Goal: Information Seeking & Learning: Learn about a topic

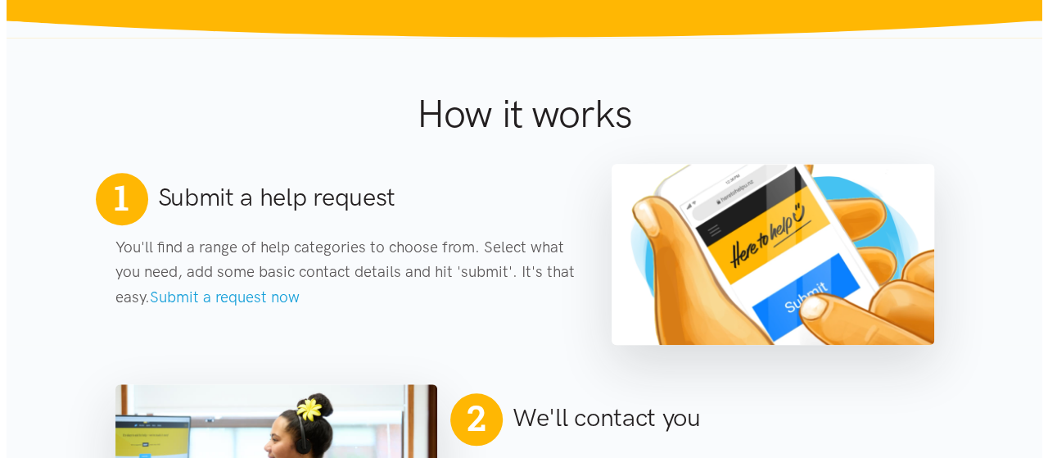
scroll to position [218, 0]
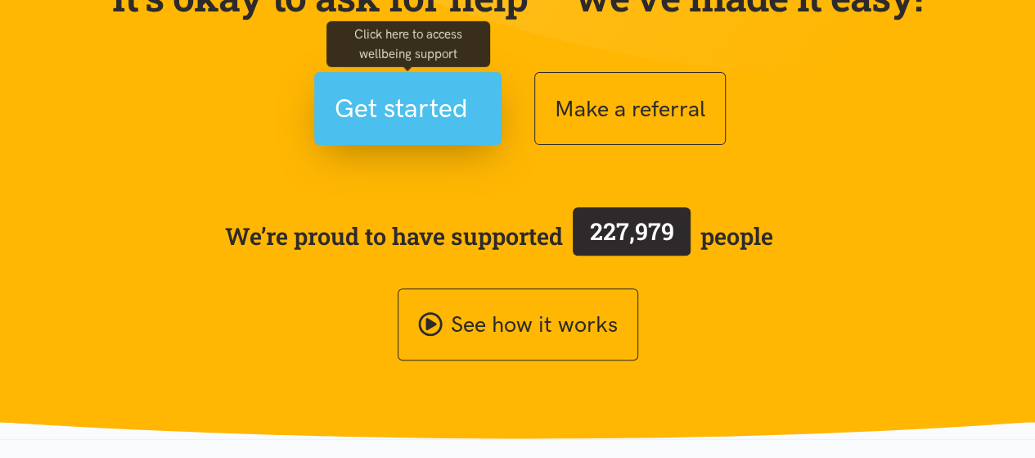
click at [403, 111] on span "Get started" at bounding box center [401, 109] width 133 height 42
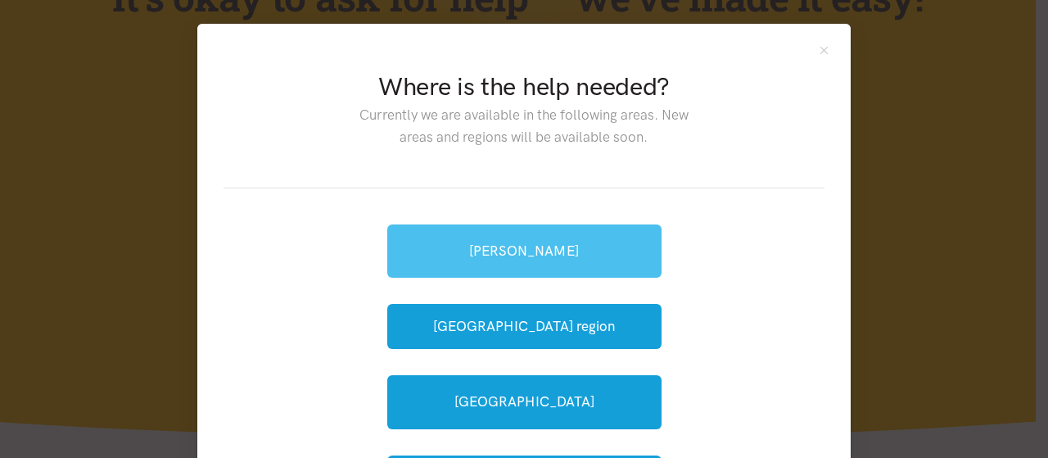
click at [566, 240] on link "[PERSON_NAME]" at bounding box center [524, 250] width 274 height 53
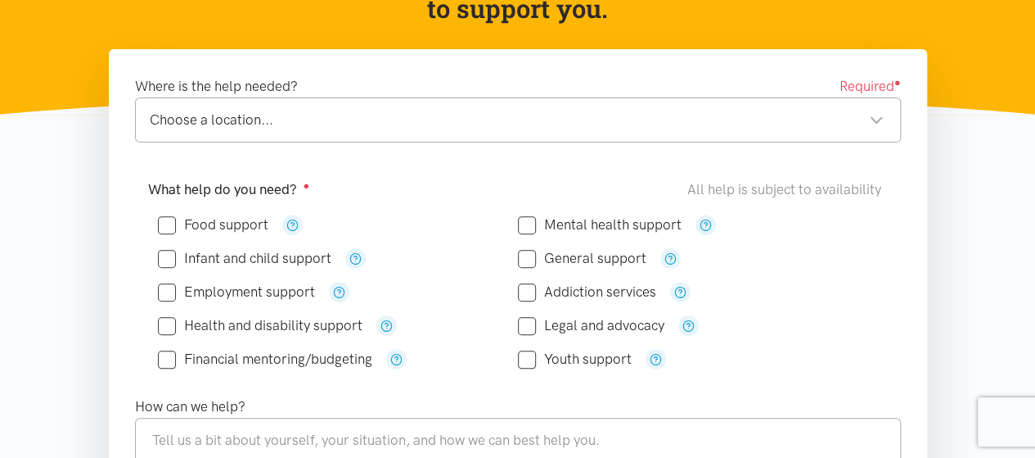
scroll to position [109, 0]
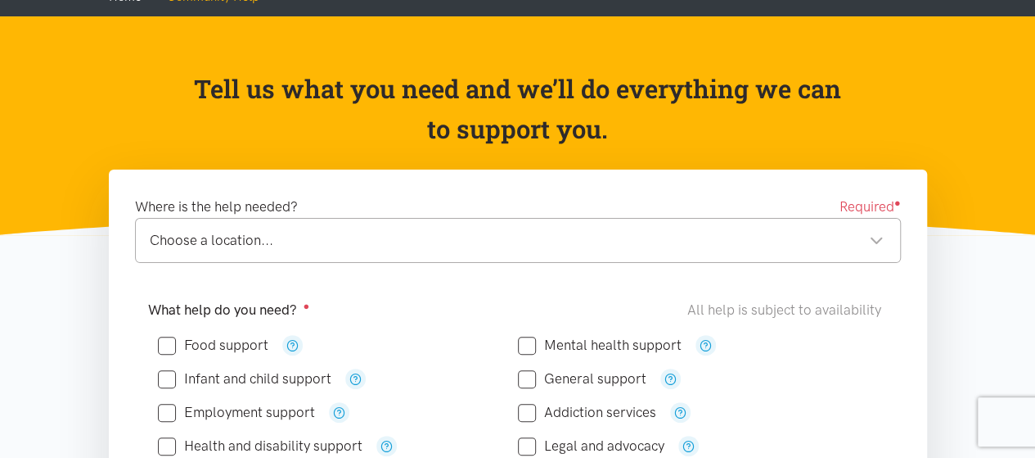
click at [463, 244] on div "Choose a location..." at bounding box center [517, 240] width 734 height 22
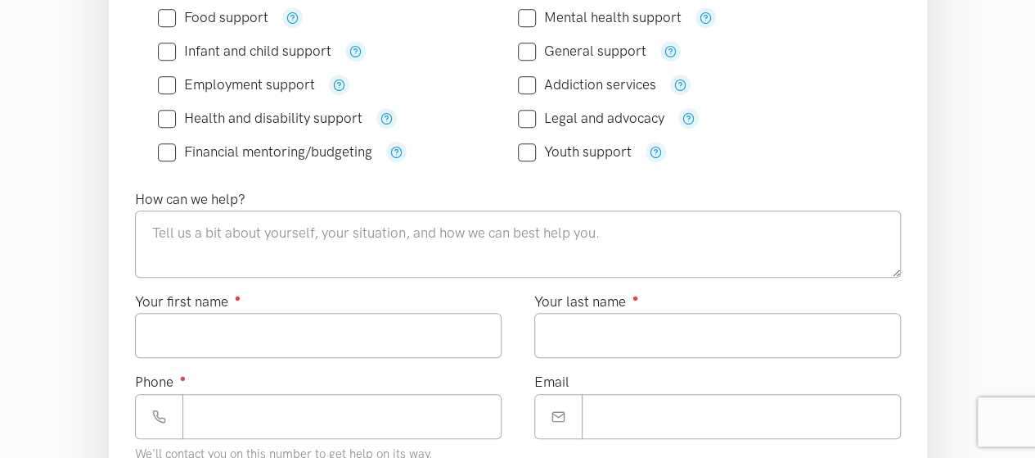
scroll to position [327, 0]
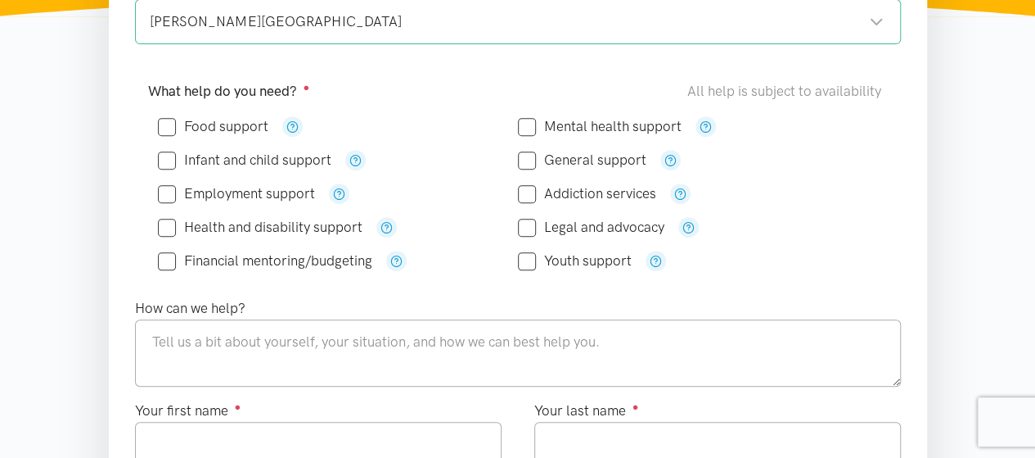
click at [164, 129] on input "Food support" at bounding box center [213, 127] width 111 height 14
checkbox input "true"
click at [160, 256] on input "Financial mentoring/budgeting" at bounding box center [265, 261] width 214 height 14
checkbox input "true"
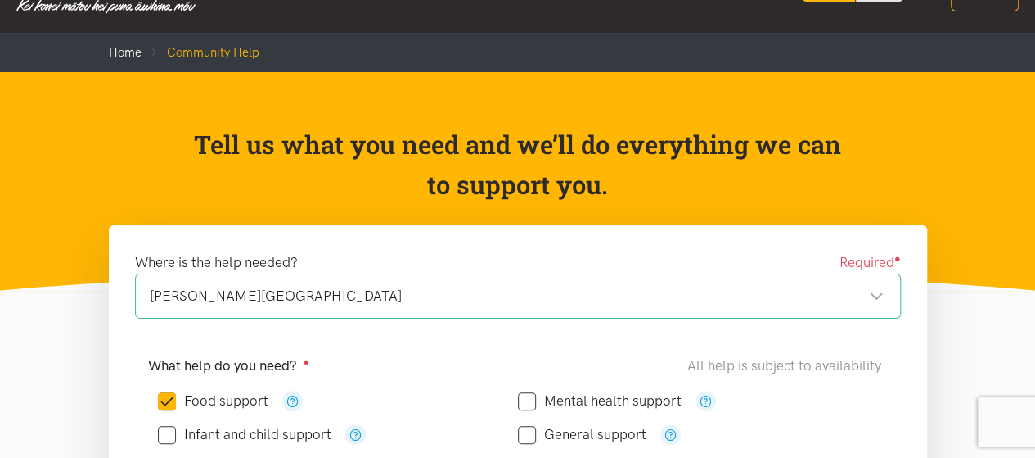
scroll to position [0, 0]
